Goal: Task Accomplishment & Management: Complete application form

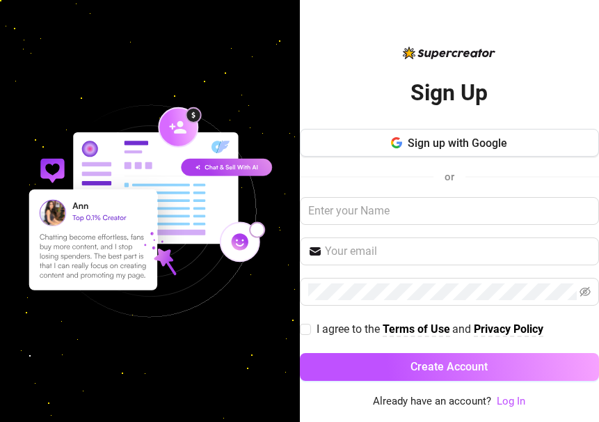
click at [384, 265] on div "Sign up with Google or I agree to the Terms of Use and Privacy Policy Create Ac…" at bounding box center [450, 261] width 300 height 265
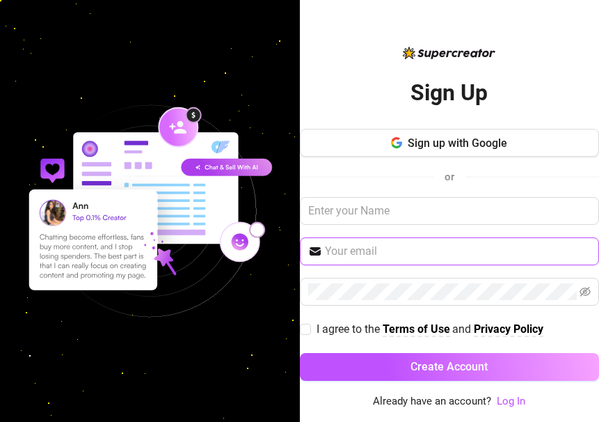
click at [386, 250] on input "text" at bounding box center [458, 251] width 267 height 17
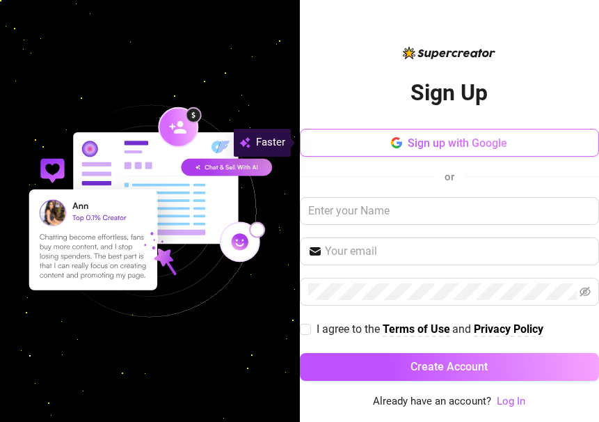
click at [394, 143] on icon "button" at bounding box center [396, 142] width 11 height 11
